Goal: Information Seeking & Learning: Find specific page/section

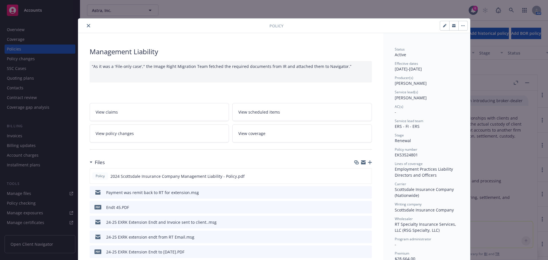
scroll to position [637, 0]
click at [84, 28] on div at bounding box center [174, 25] width 189 height 7
click at [87, 26] on icon "close" at bounding box center [88, 25] width 3 height 3
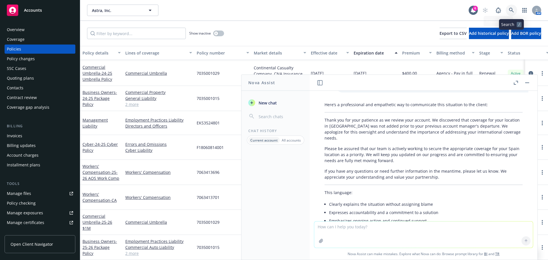
click at [514, 13] on link at bounding box center [510, 10] width 11 height 11
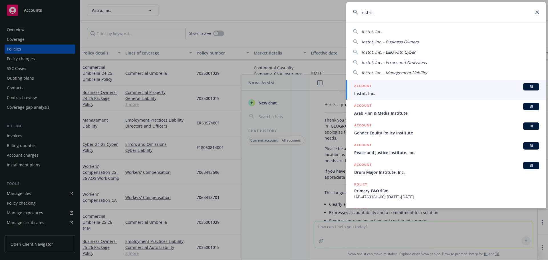
type input "instnt"
click at [439, 85] on div "ACCOUNT BI" at bounding box center [446, 86] width 185 height 7
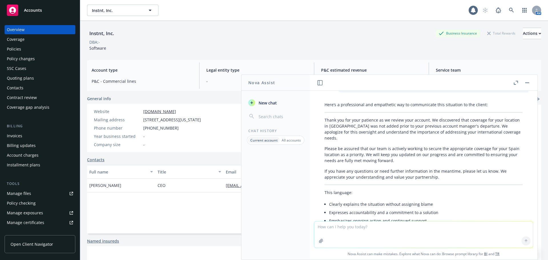
click at [530, 80] on button at bounding box center [526, 82] width 7 height 7
click at [24, 36] on div "Coverage" at bounding box center [16, 39] width 18 height 9
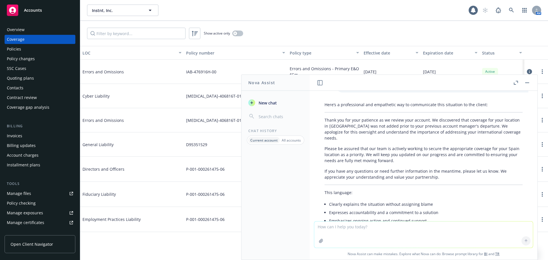
click at [529, 82] on button "button" at bounding box center [526, 82] width 7 height 7
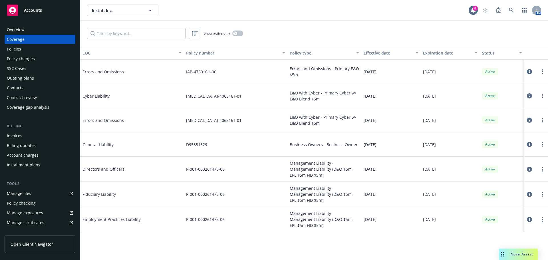
click at [13, 50] on div "Policies" at bounding box center [14, 48] width 14 height 9
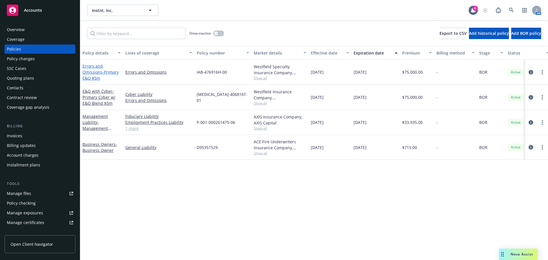
click at [90, 71] on link "Errors and Omissions - Primary E&O $5m" at bounding box center [100, 71] width 36 height 17
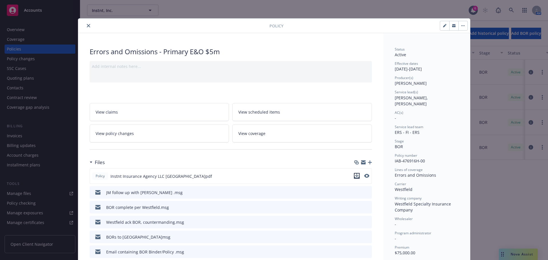
click at [356, 177] on icon "download file" at bounding box center [356, 175] width 5 height 5
click at [87, 25] on icon "close" at bounding box center [88, 25] width 3 height 3
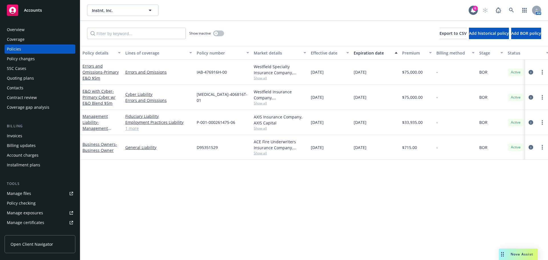
click at [215, 232] on div "Policy details Lines of coverage Policy number Market details Effective date Ex…" at bounding box center [313, 153] width 467 height 214
click at [113, 9] on span "Instnt, Inc." at bounding box center [116, 10] width 49 height 6
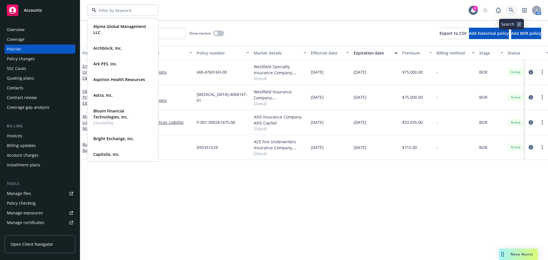
click at [509, 9] on icon at bounding box center [510, 10] width 5 height 5
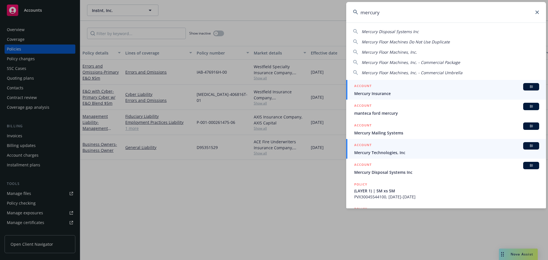
type input "mercury"
click at [418, 153] on span "Mercury Technologies, Inc" at bounding box center [446, 152] width 185 height 6
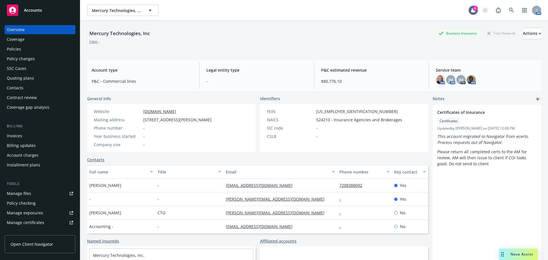
click at [15, 47] on div "Policies" at bounding box center [14, 48] width 14 height 9
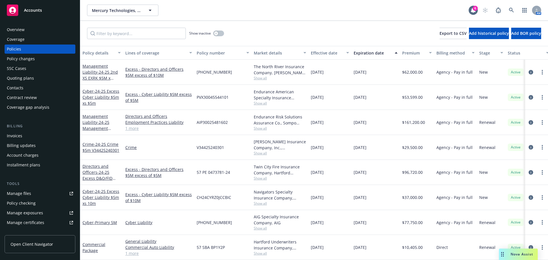
click at [394, 12] on div "Mercury Technologies, Inc Mercury Technologies, Inc" at bounding box center [277, 10] width 381 height 11
click at [111, 36] on input "Filter by keyword..." at bounding box center [136, 33] width 99 height 11
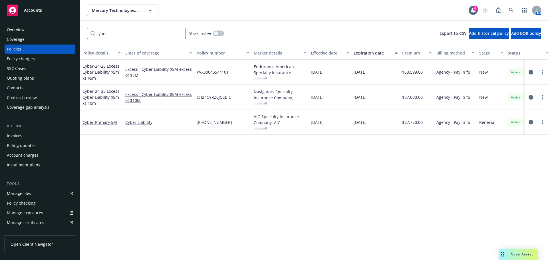
type input "cyber"
